Goal: Information Seeking & Learning: Learn about a topic

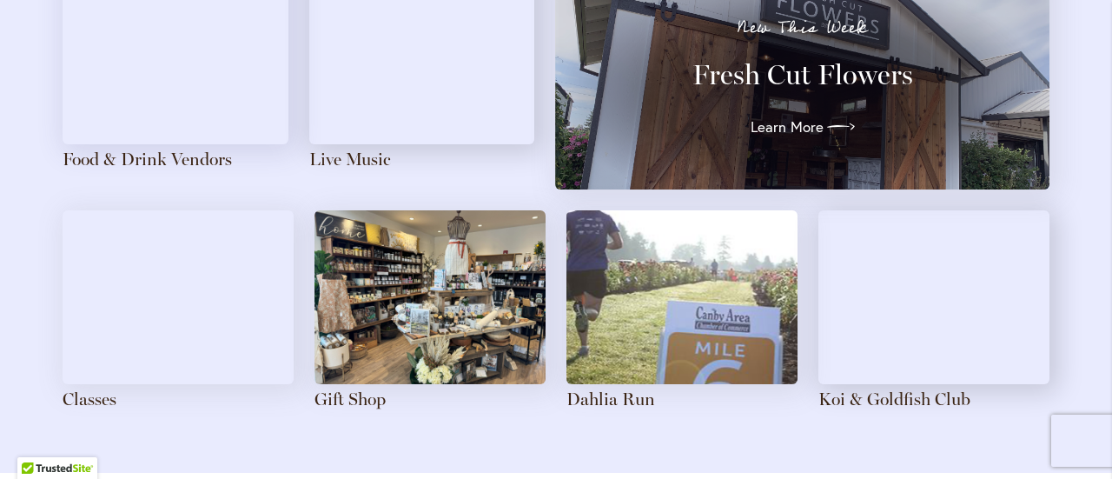
scroll to position [1697, 0]
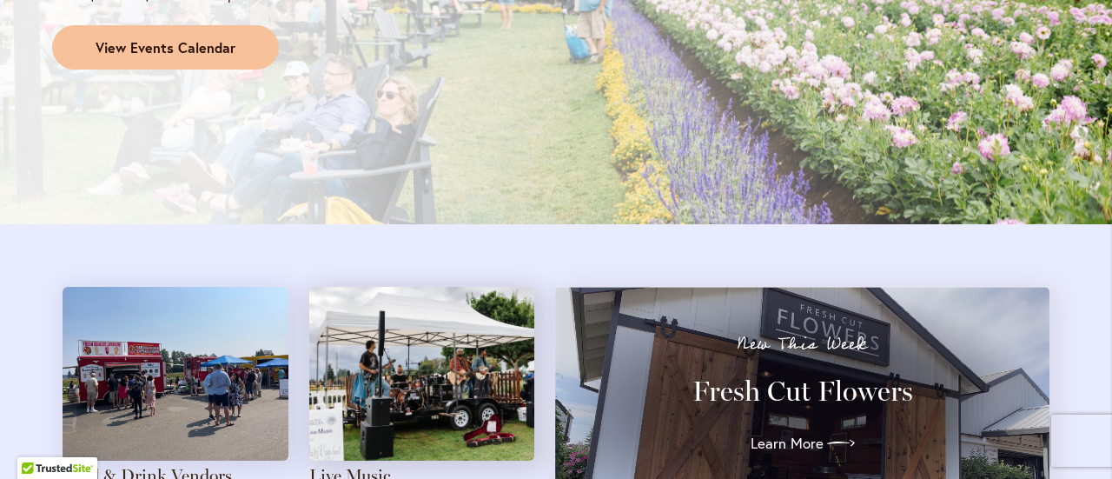
click at [168, 38] on span "View Events Calendar" at bounding box center [166, 48] width 140 height 20
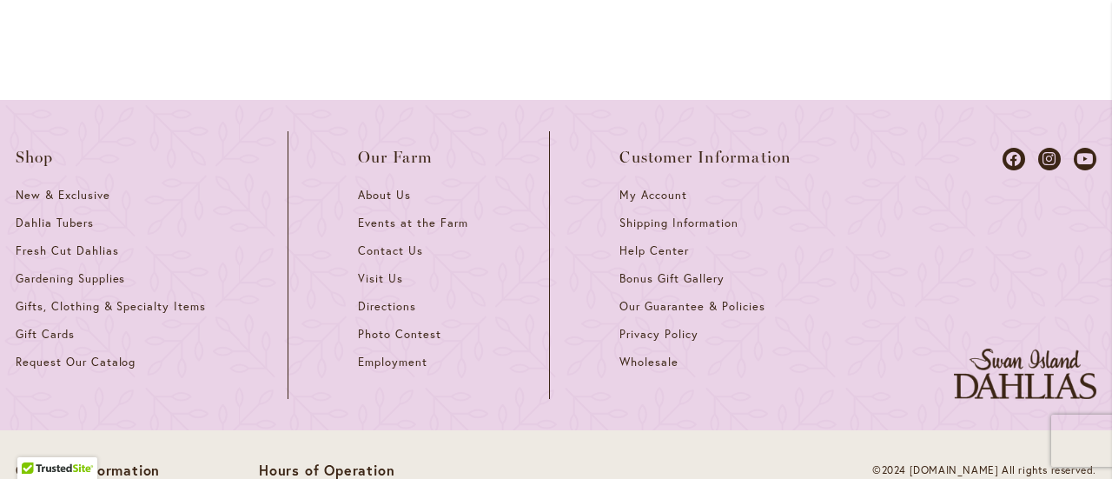
scroll to position [2609, 0]
click at [374, 203] on span "About Us" at bounding box center [384, 195] width 53 height 15
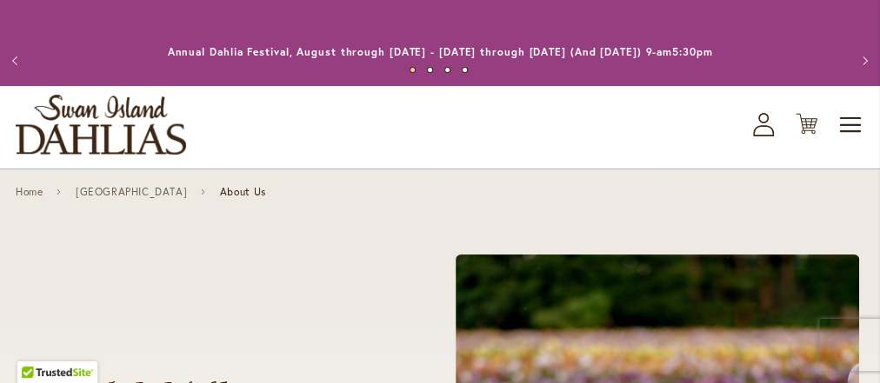
scroll to position [2981, 0]
